Goal: Information Seeking & Learning: Understand process/instructions

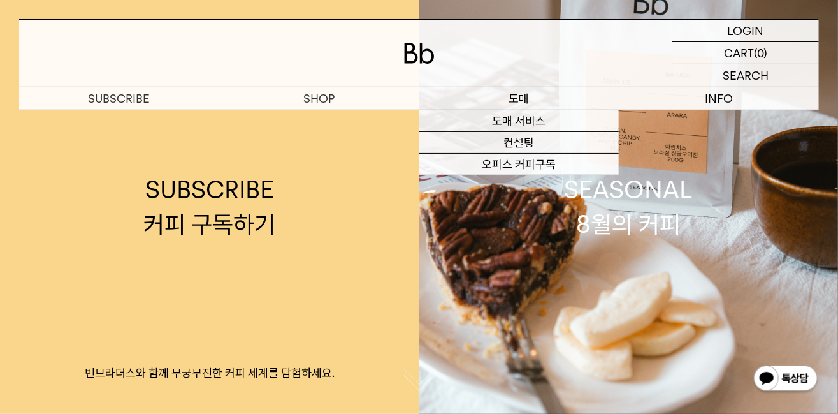
click at [526, 97] on p "도매" at bounding box center [519, 98] width 200 height 22
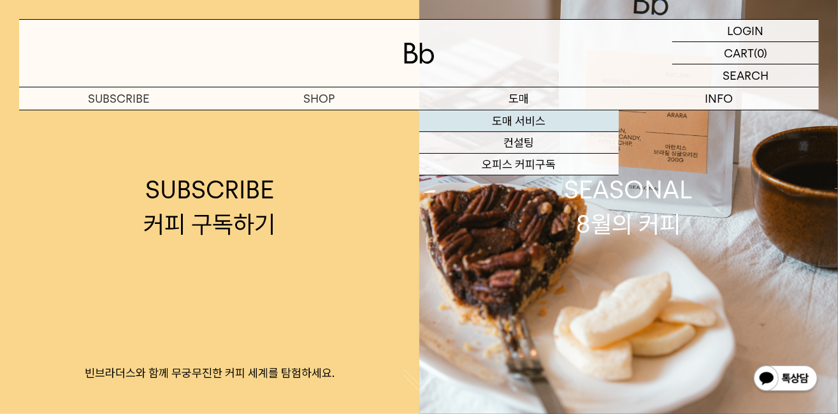
click at [522, 124] on link "도매 서비스" at bounding box center [519, 121] width 200 height 22
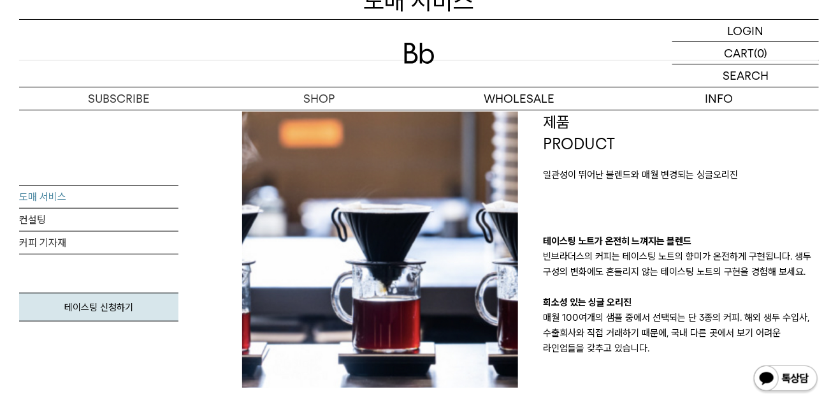
scroll to position [221, 0]
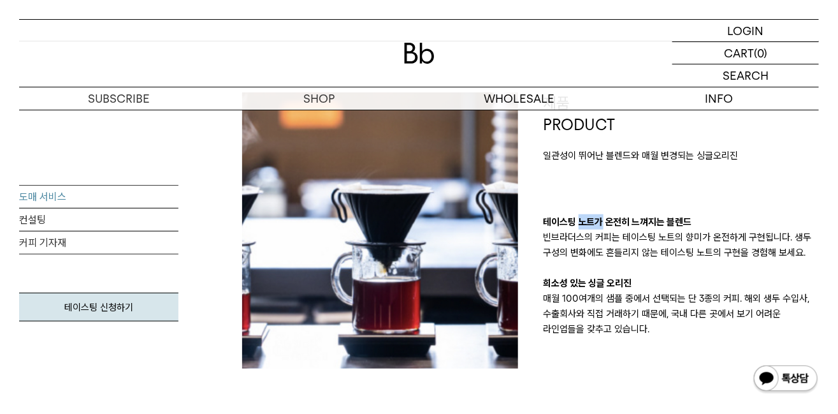
drag, startPoint x: 581, startPoint y: 222, endPoint x: 602, endPoint y: 224, distance: 21.8
click at [602, 224] on p "테이스팅 노트가 온전히 느껴지는 블렌드" at bounding box center [682, 221] width 276 height 15
drag, startPoint x: 602, startPoint y: 224, endPoint x: 585, endPoint y: 244, distance: 26.2
click at [585, 244] on p "빈브라더스의 커피는 테이스팅 노트의 향미가 온전하게 구현됩니다. 생두 구성의 변화에도 흔들리지 않는 테이스팅 노트의 구현을 경험해 보세요." at bounding box center [682, 244] width 276 height 31
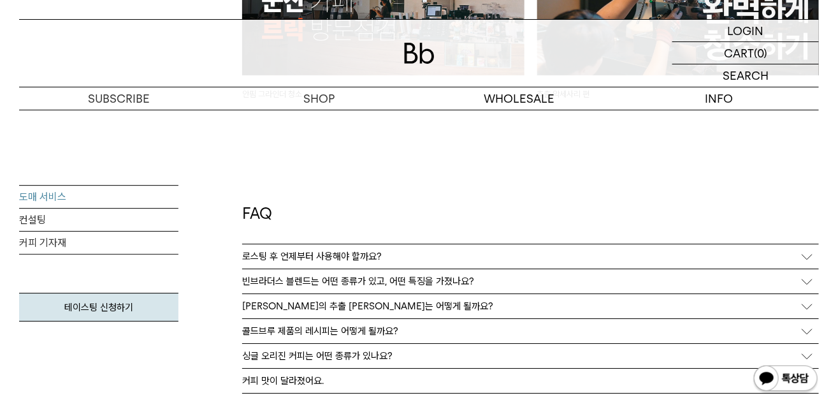
scroll to position [3104, 0]
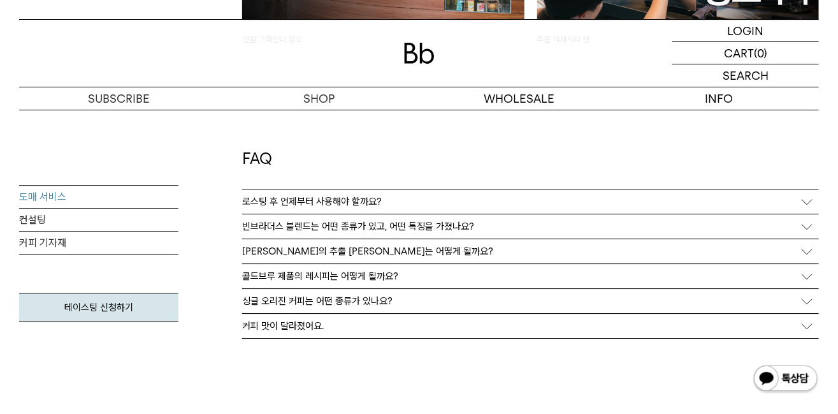
click at [343, 196] on p "로스팅 후 언제부터 사용해야 할까요?" at bounding box center [312, 201] width 140 height 11
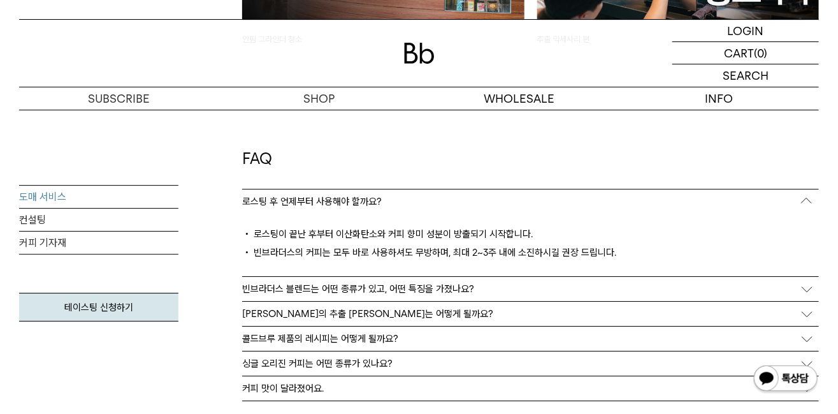
click at [376, 308] on p "[PERSON_NAME]의 추출 [PERSON_NAME]는 어떻게 될까요?" at bounding box center [367, 313] width 251 height 11
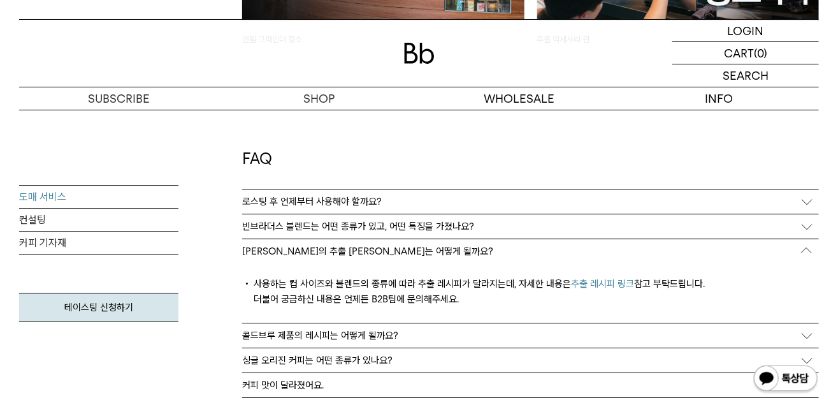
click at [608, 278] on link "추출 레시피 링크" at bounding box center [602, 283] width 63 height 11
